Goal: Check status: Check status

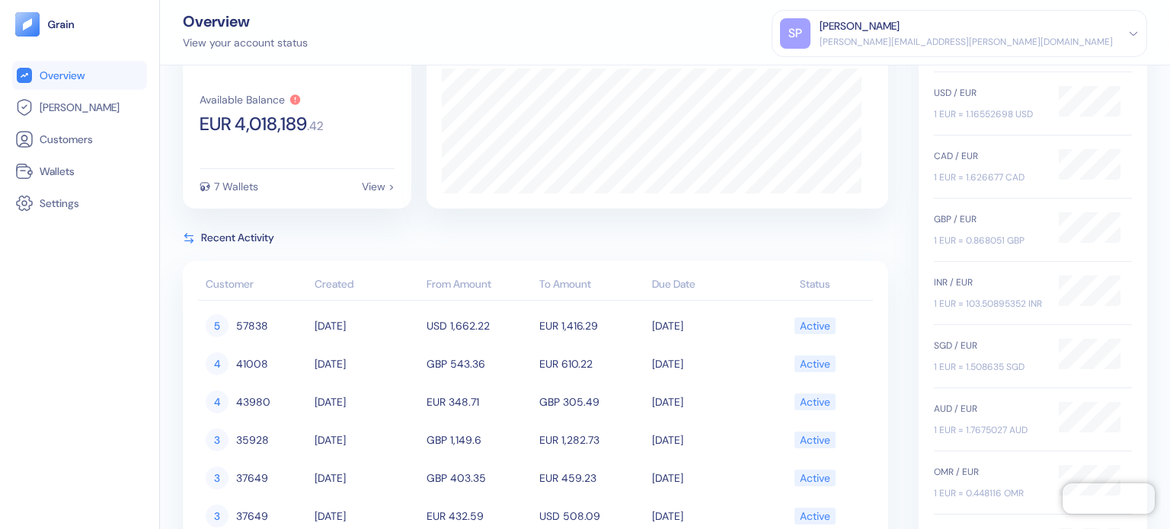
scroll to position [152, 0]
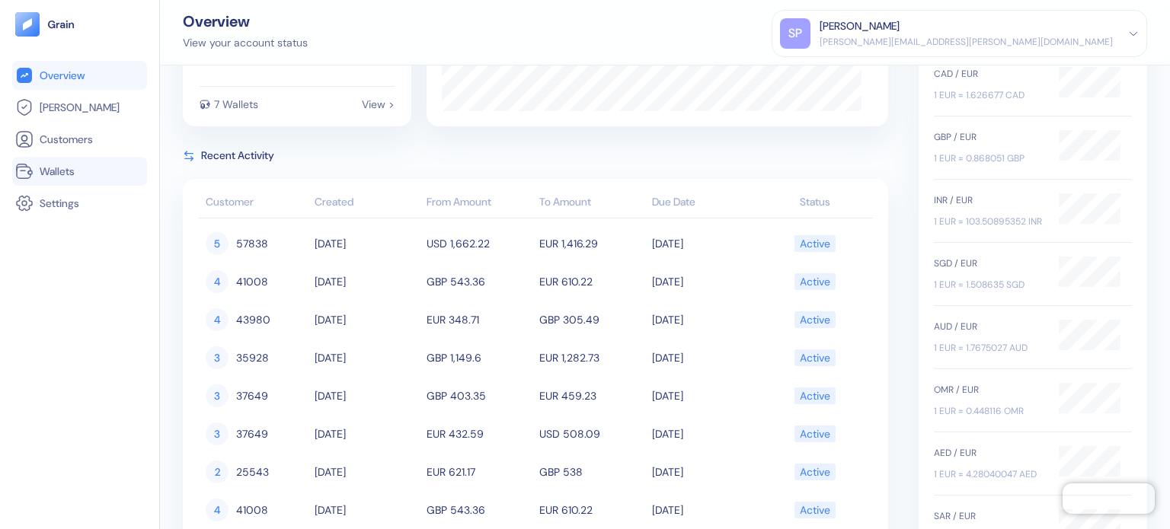
click at [100, 169] on link "Wallets" at bounding box center [79, 171] width 129 height 18
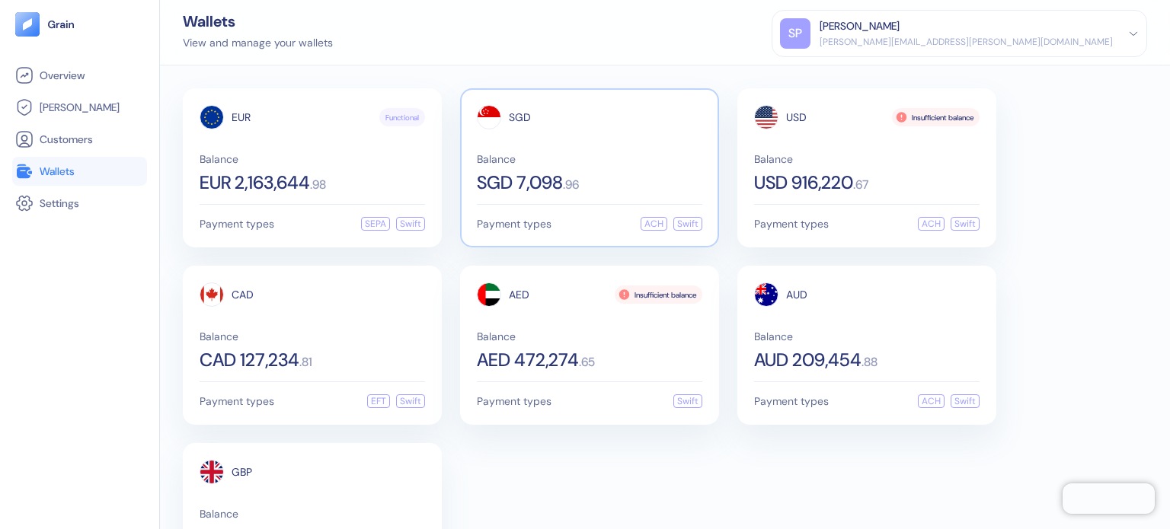
click at [603, 186] on div "SGD 7,098 . 96" at bounding box center [589, 183] width 225 height 18
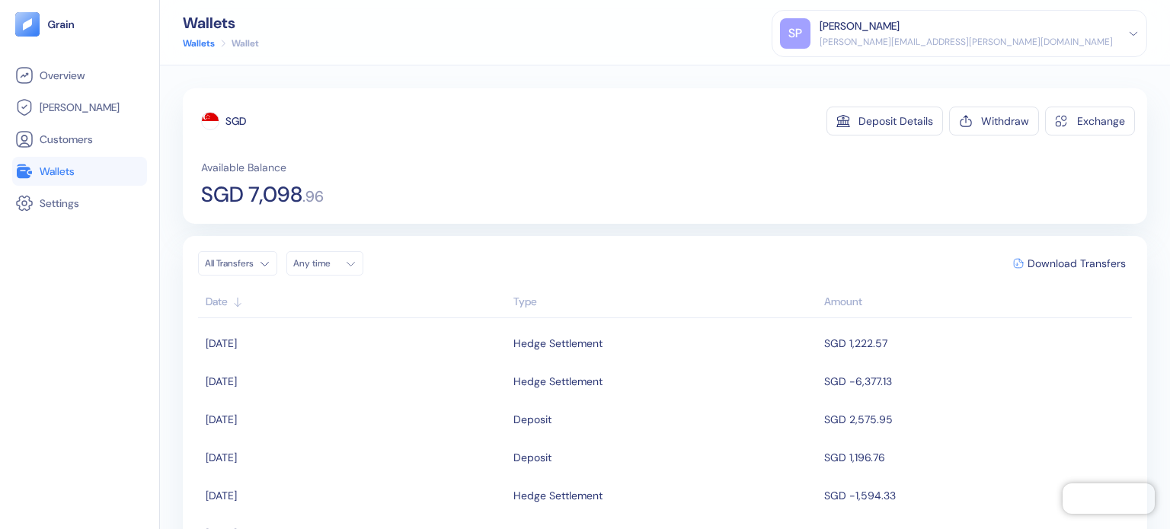
click at [247, 263] on html "Pingdom Check: App Online Overview [PERSON_NAME] Customers Wallets Settings Wal…" at bounding box center [585, 264] width 1170 height 529
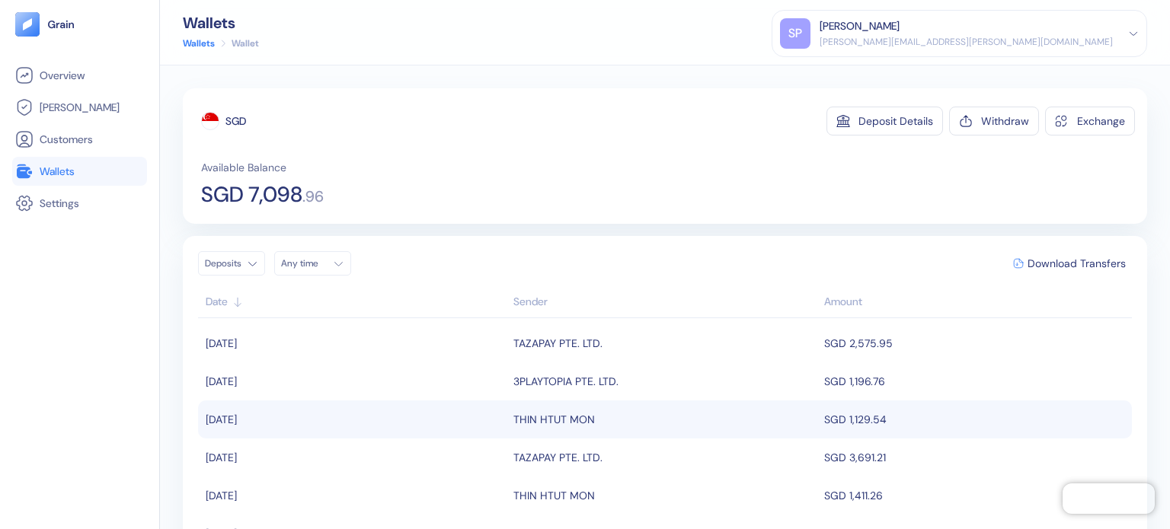
click at [852, 420] on td "SGD 1,129.54" at bounding box center [976, 420] width 312 height 38
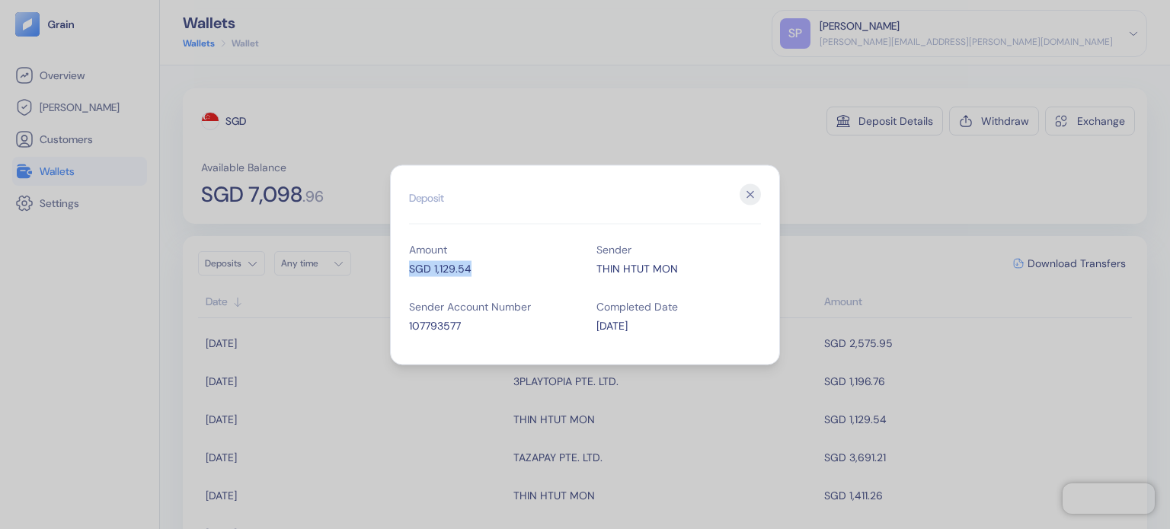
drag, startPoint x: 471, startPoint y: 264, endPoint x: 395, endPoint y: 276, distance: 76.5
click at [395, 276] on div "Hidden title for resolving console warnings Deposit Amount SGD 1,129.54 Sender …" at bounding box center [585, 265] width 390 height 200
copy div "SGD 1,129.54"
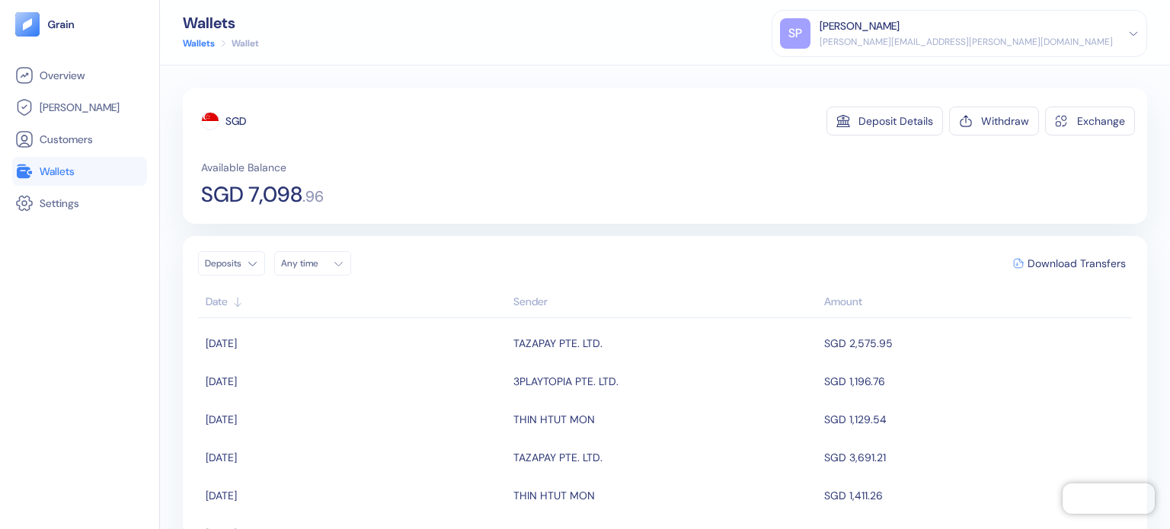
click at [99, 174] on link "Wallets" at bounding box center [79, 171] width 129 height 18
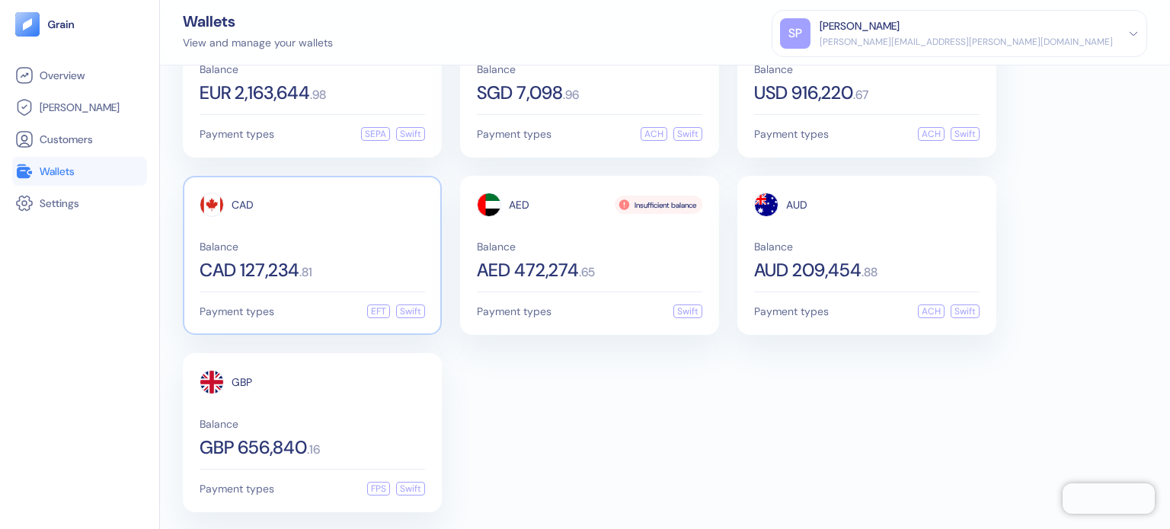
scroll to position [92, 0]
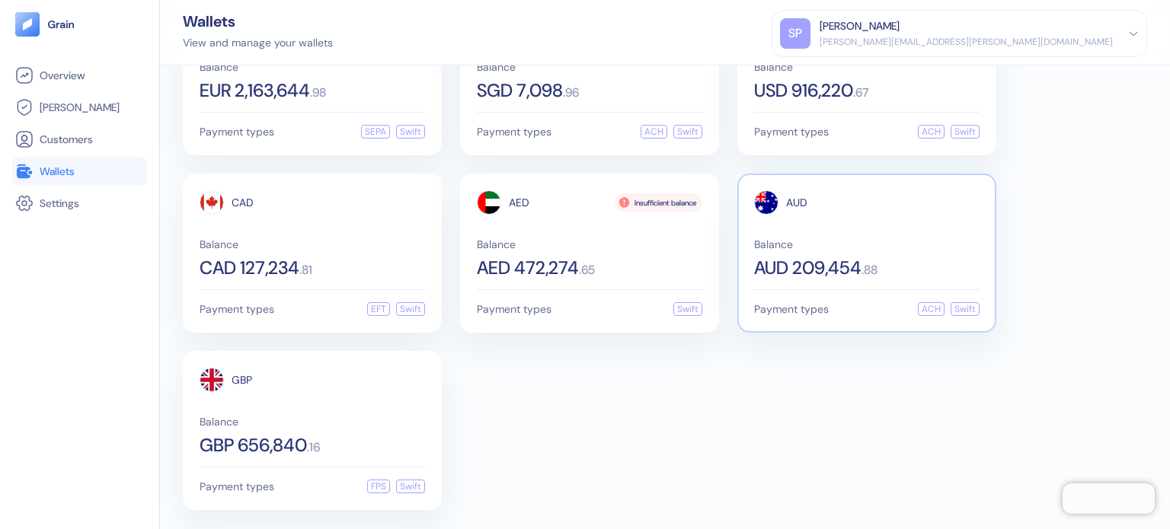
click at [842, 212] on div "AUD Balance AUD 209,454 . 88" at bounding box center [866, 233] width 225 height 87
